Goal: Task Accomplishment & Management: Manage account settings

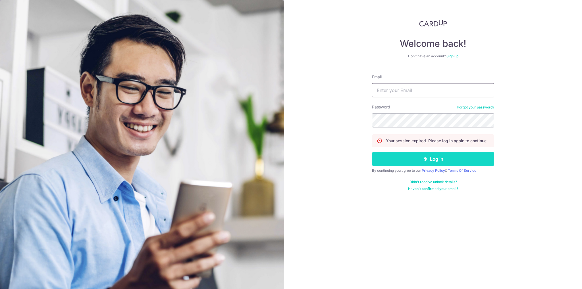
type input "[EMAIL_ADDRESS][DOMAIN_NAME]"
click at [432, 157] on button "Log in" at bounding box center [433, 159] width 122 height 14
